Goal: Navigation & Orientation: Find specific page/section

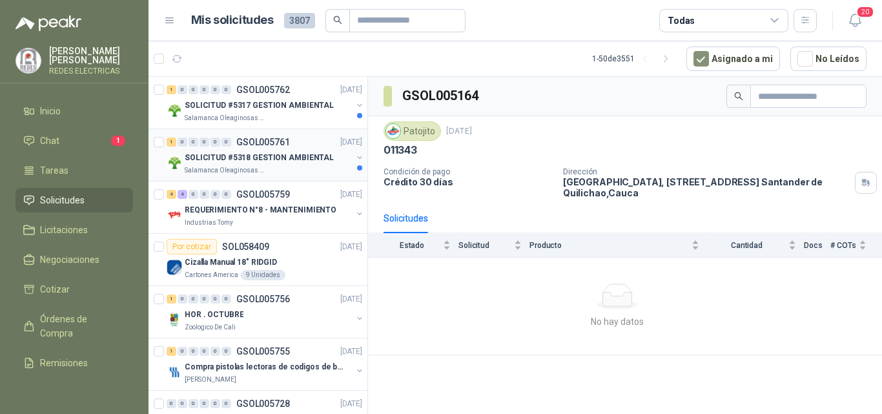
click at [322, 156] on p "SOLICITUD #5318 GESTION AMBIENTAL" at bounding box center [259, 158] width 149 height 12
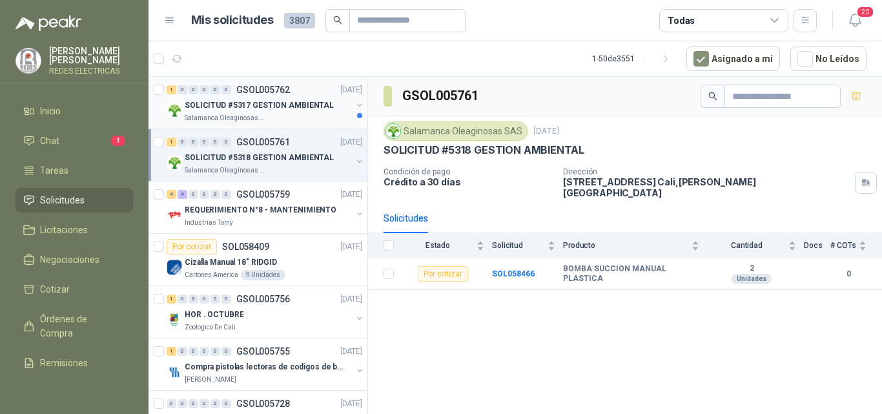
click at [314, 106] on p "SOLICITUD #5317 GESTION AMBIENTAL" at bounding box center [259, 105] width 149 height 12
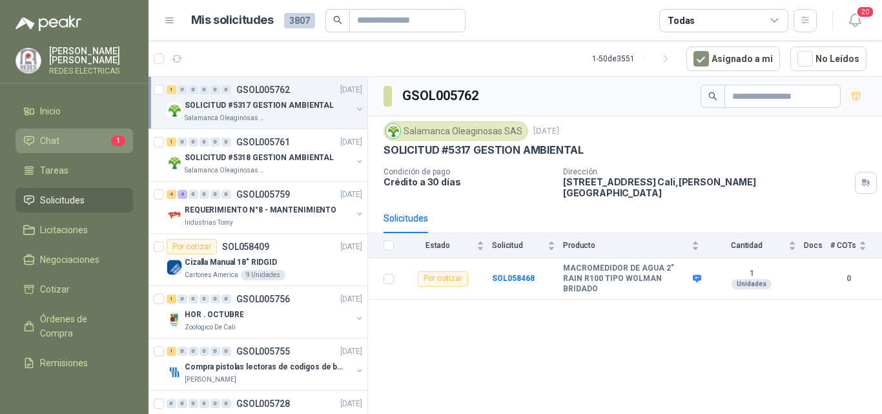
click at [58, 129] on link "Chat 1" at bounding box center [75, 141] width 118 height 25
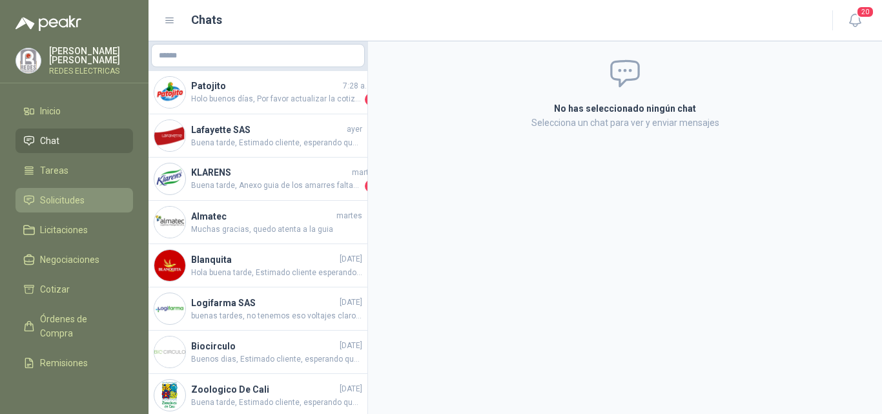
click at [72, 193] on span "Solicitudes" at bounding box center [62, 200] width 45 height 14
